Goal: Task Accomplishment & Management: Use online tool/utility

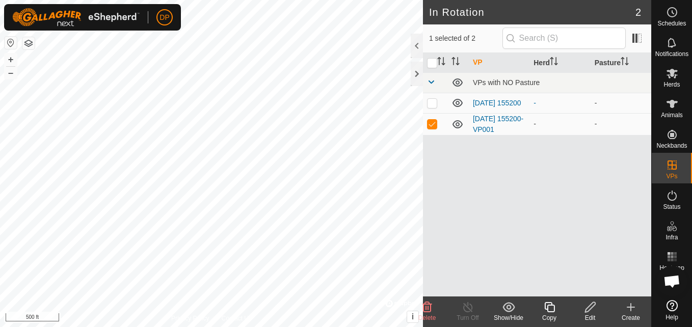
scroll to position [580, 0]
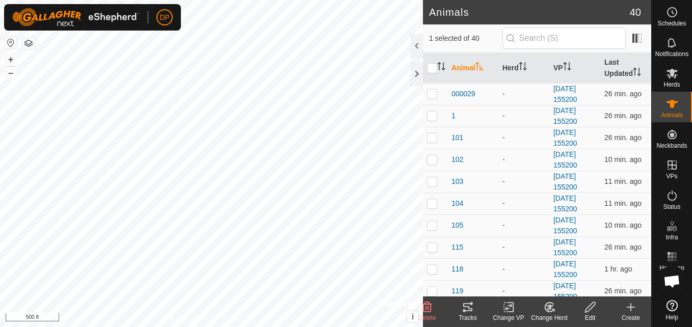
click at [465, 307] on icon at bounding box center [467, 307] width 9 height 8
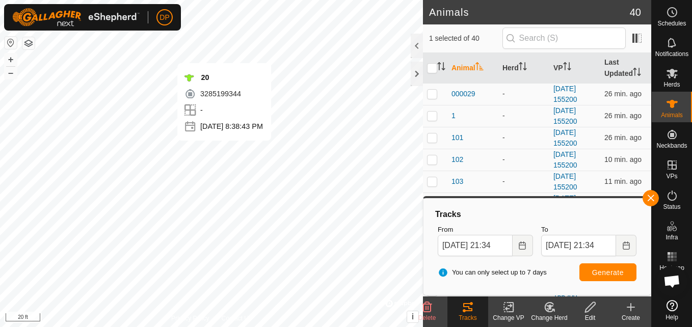
click at [189, 135] on div "20 3285199344 - Sep 15, 2025, 8:38:43 PM + – ⇧ i © Mapbox , © OpenStreetMap , I…" at bounding box center [211, 163] width 423 height 327
click at [649, 197] on button "button" at bounding box center [650, 198] width 16 height 16
